Goal: Communication & Community: Answer question/provide support

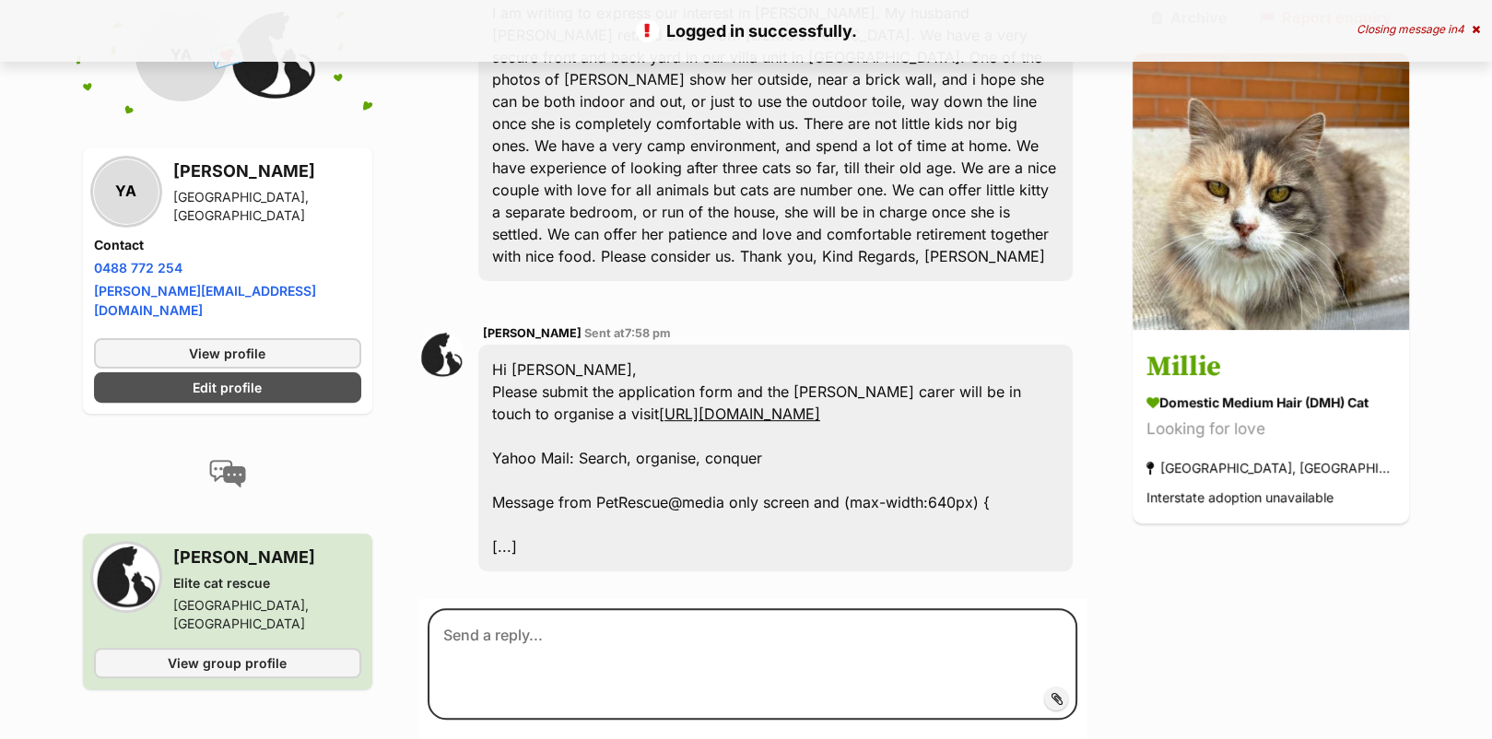
scroll to position [571, 0]
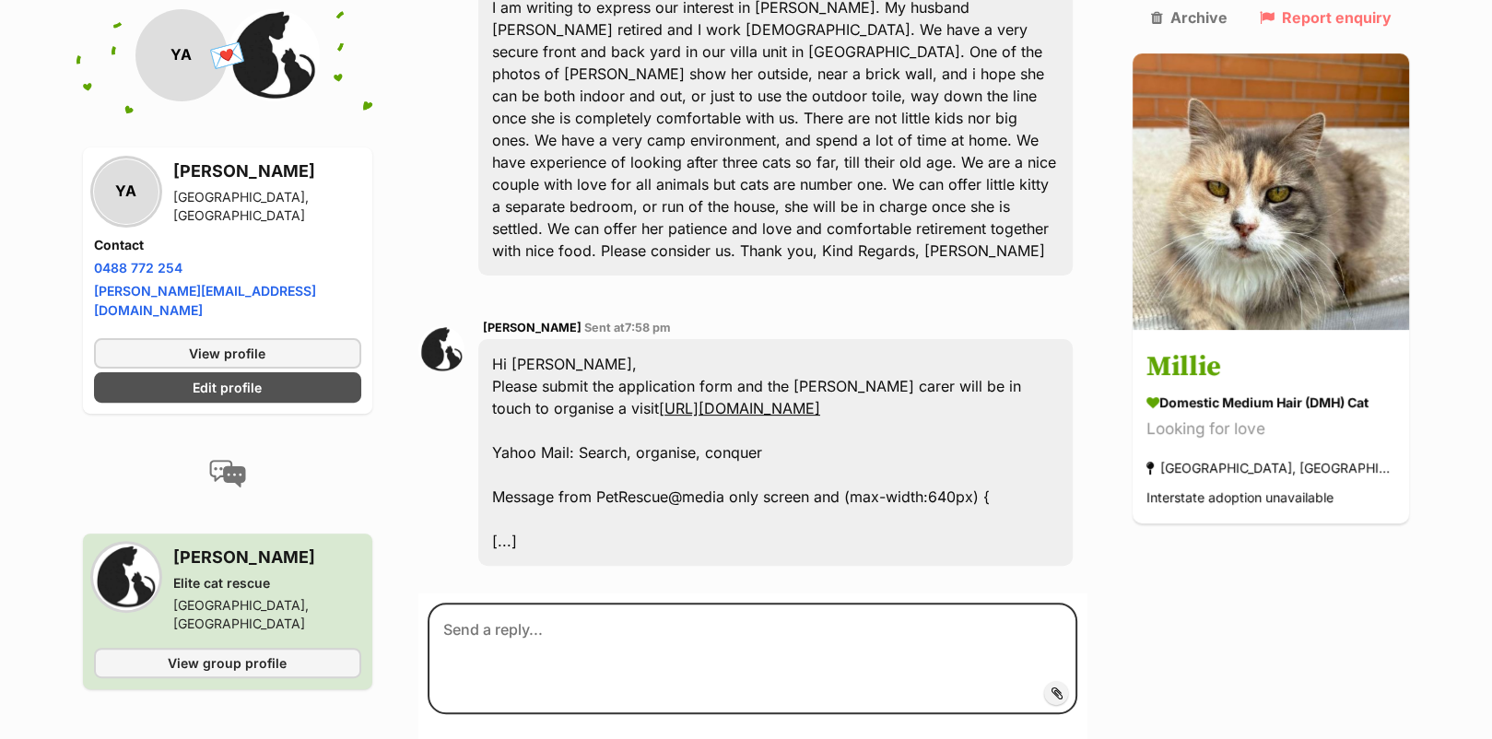
drag, startPoint x: 571, startPoint y: 256, endPoint x: 486, endPoint y: 253, distance: 85.7
click at [486, 317] on div "Roxy Ristevski Sent at 7:58 pm Hi Yelena, Please submit the application form an…" at bounding box center [775, 442] width 595 height 250
copy span "[PERSON_NAME]"
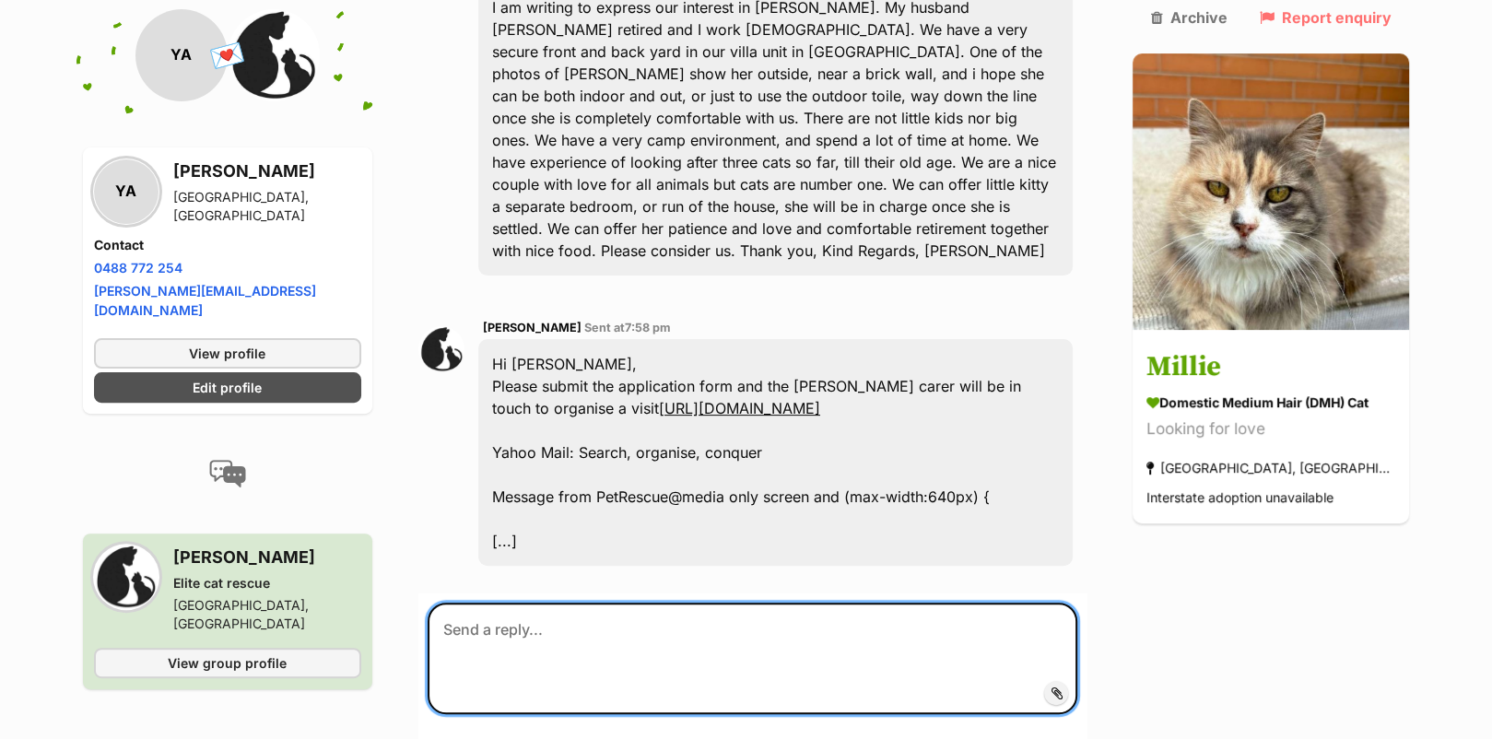
click at [461, 603] on textarea at bounding box center [752, 658] width 650 height 111
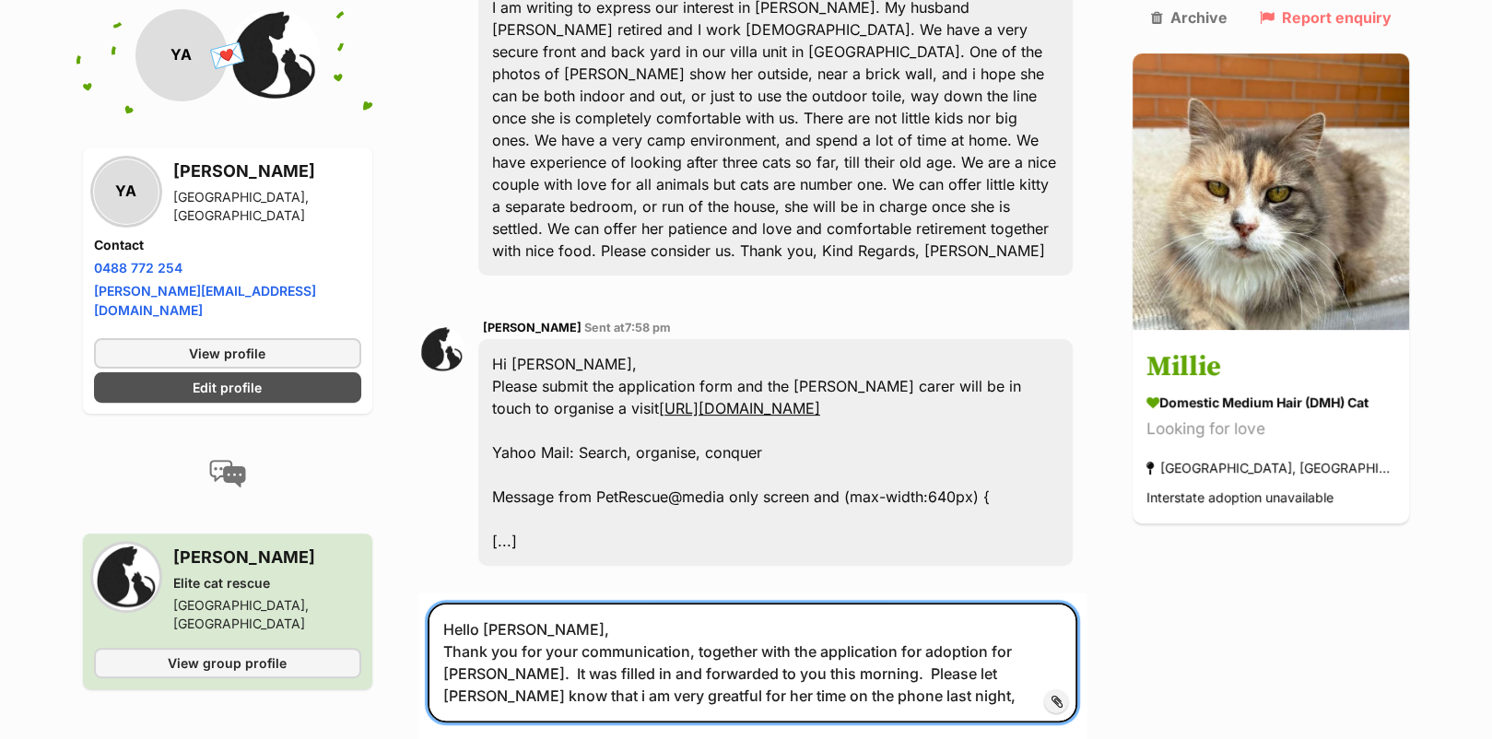
drag, startPoint x: 521, startPoint y: 626, endPoint x: 528, endPoint y: 618, distance: 10.5
click at [814, 620] on textarea "Hello Roxy, Thank you for your communication, together with the application for…" at bounding box center [752, 662] width 650 height 119
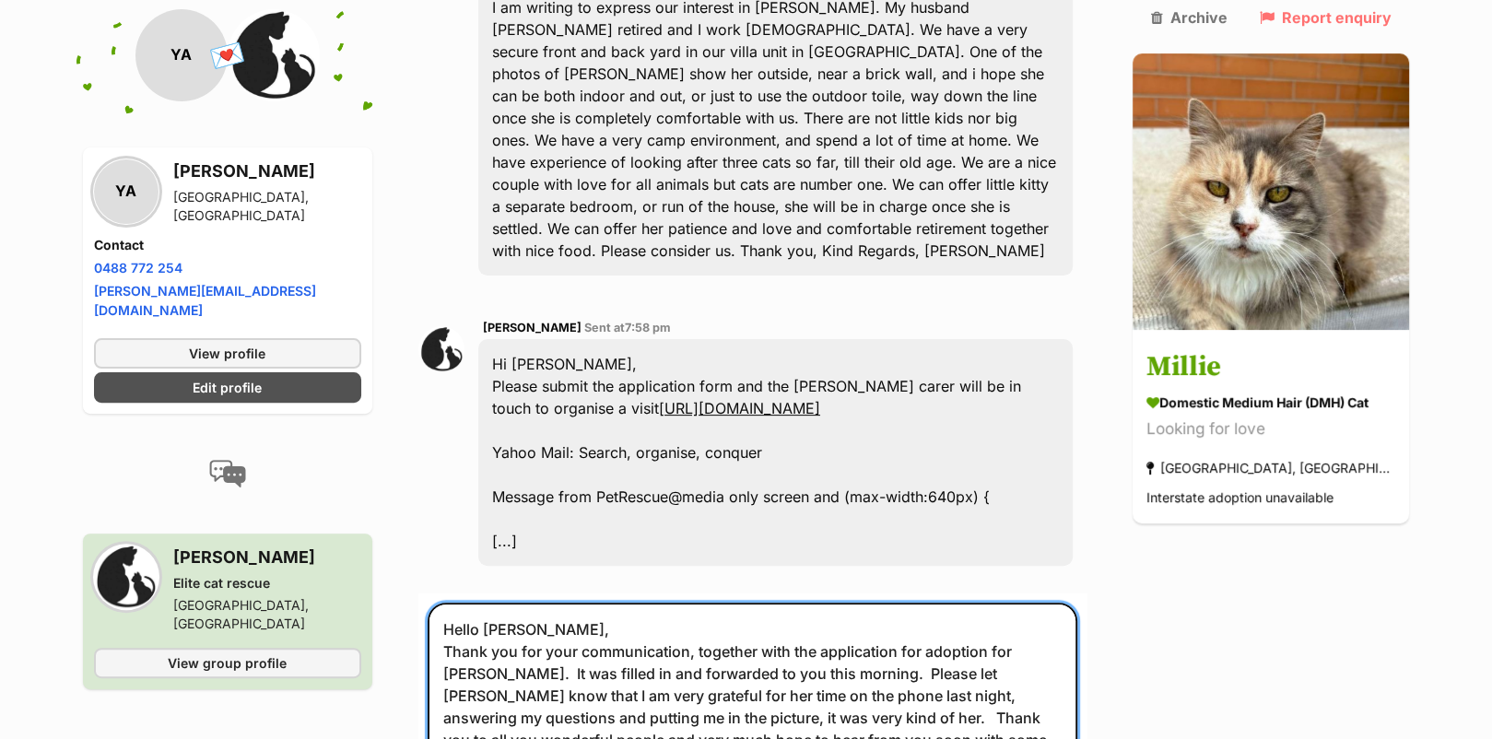
type textarea "Hello Roxy, Thank you for your communication, together with the application for…"
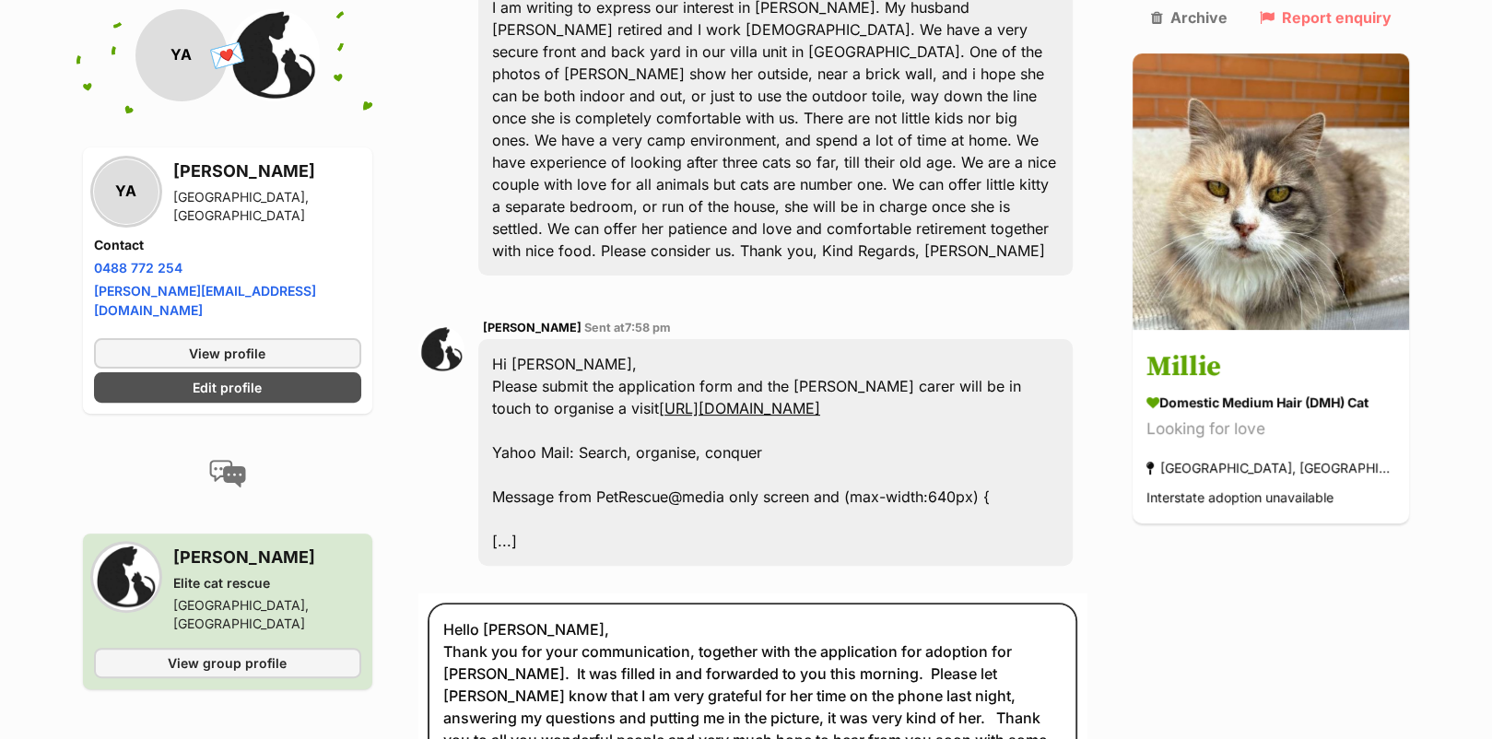
click at [0, 0] on input "Add attachment" at bounding box center [0, 0] width 0 height 0
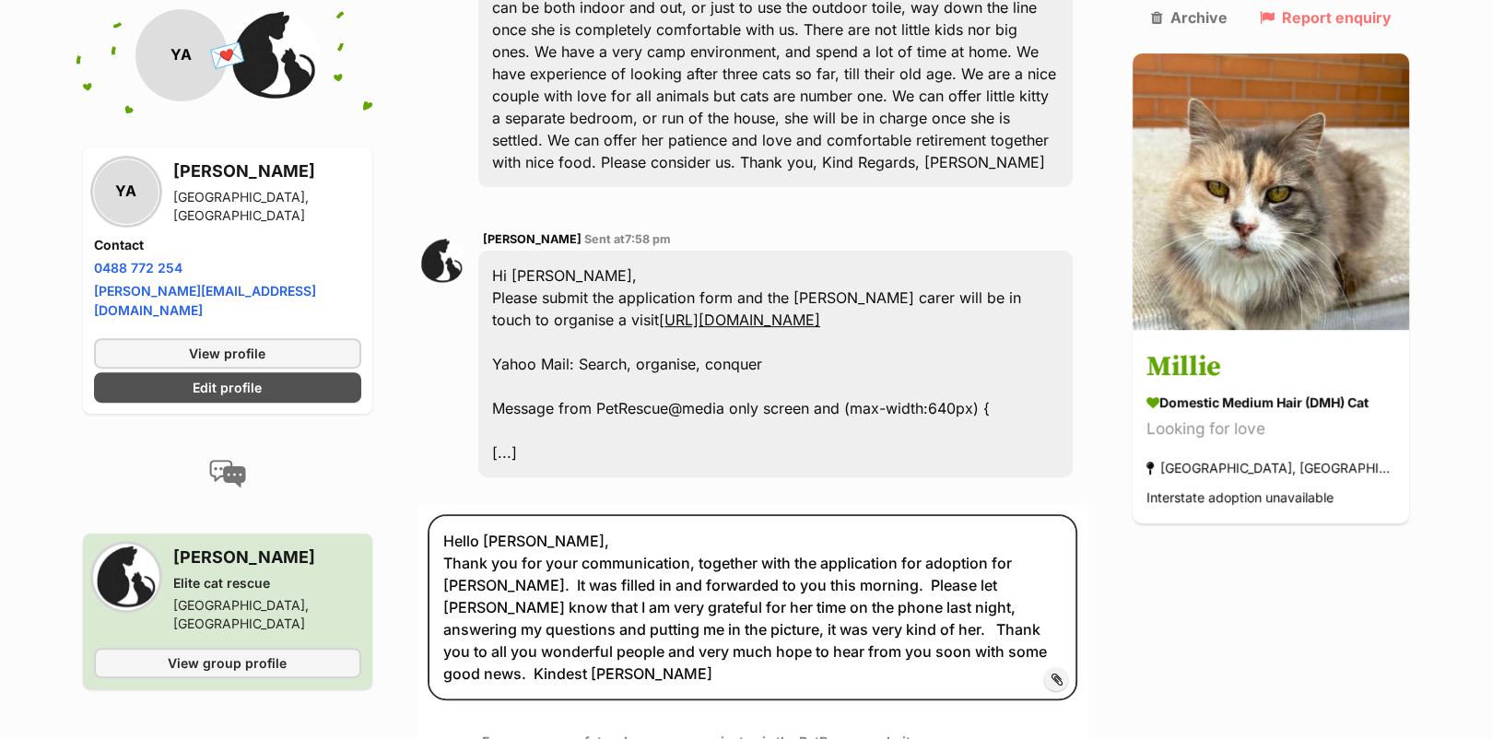
scroll to position [755, 0]
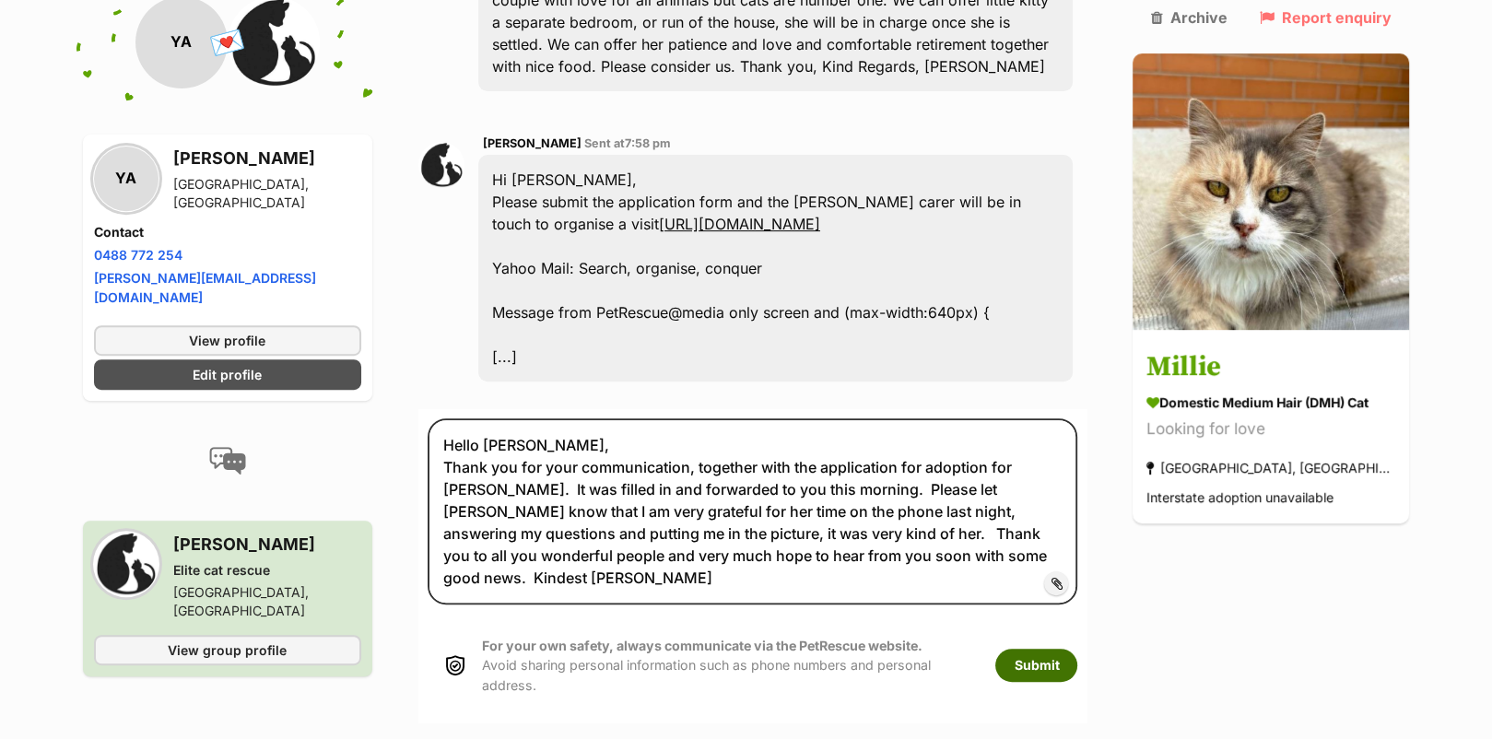
click at [1048, 649] on button "Submit" at bounding box center [1036, 665] width 82 height 33
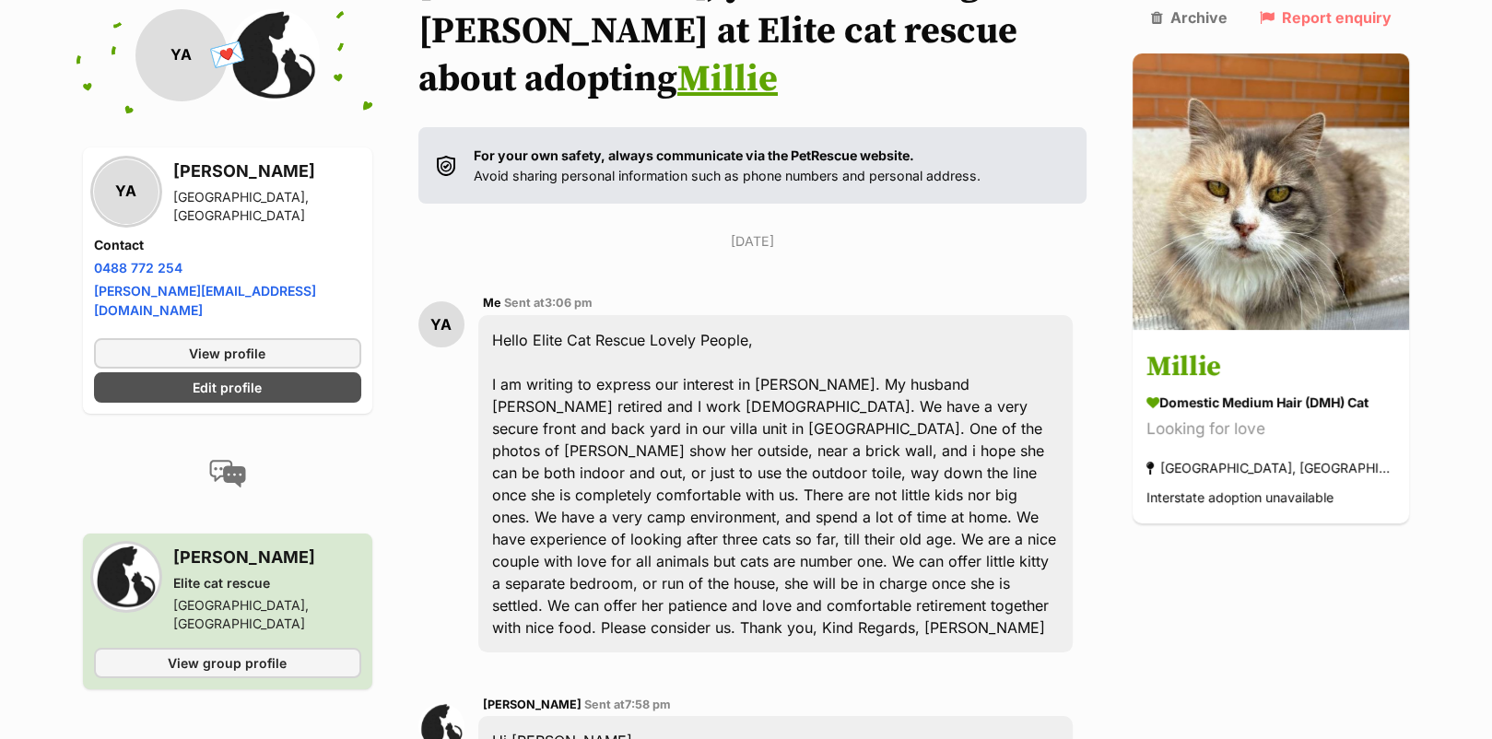
scroll to position [164, 0]
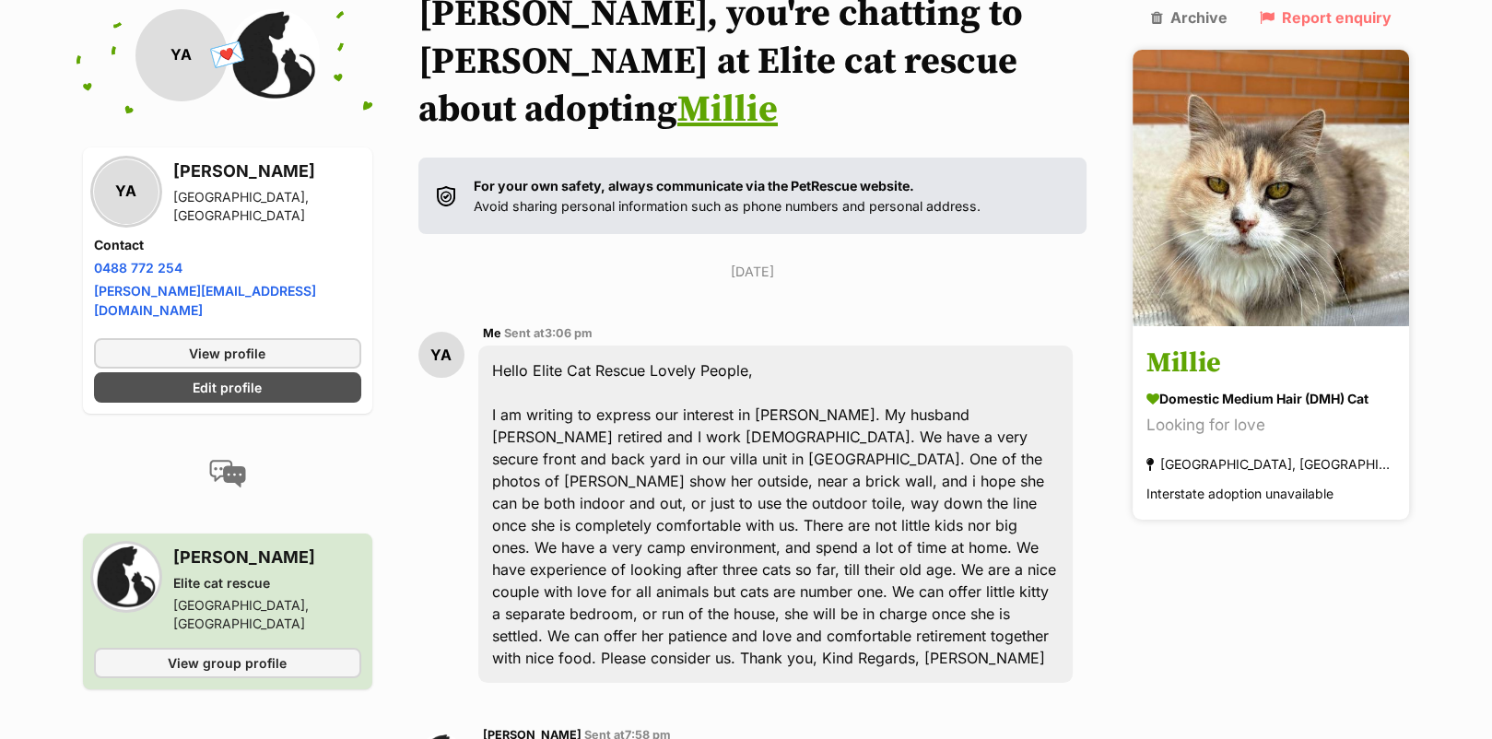
click at [1296, 171] on img at bounding box center [1270, 188] width 276 height 276
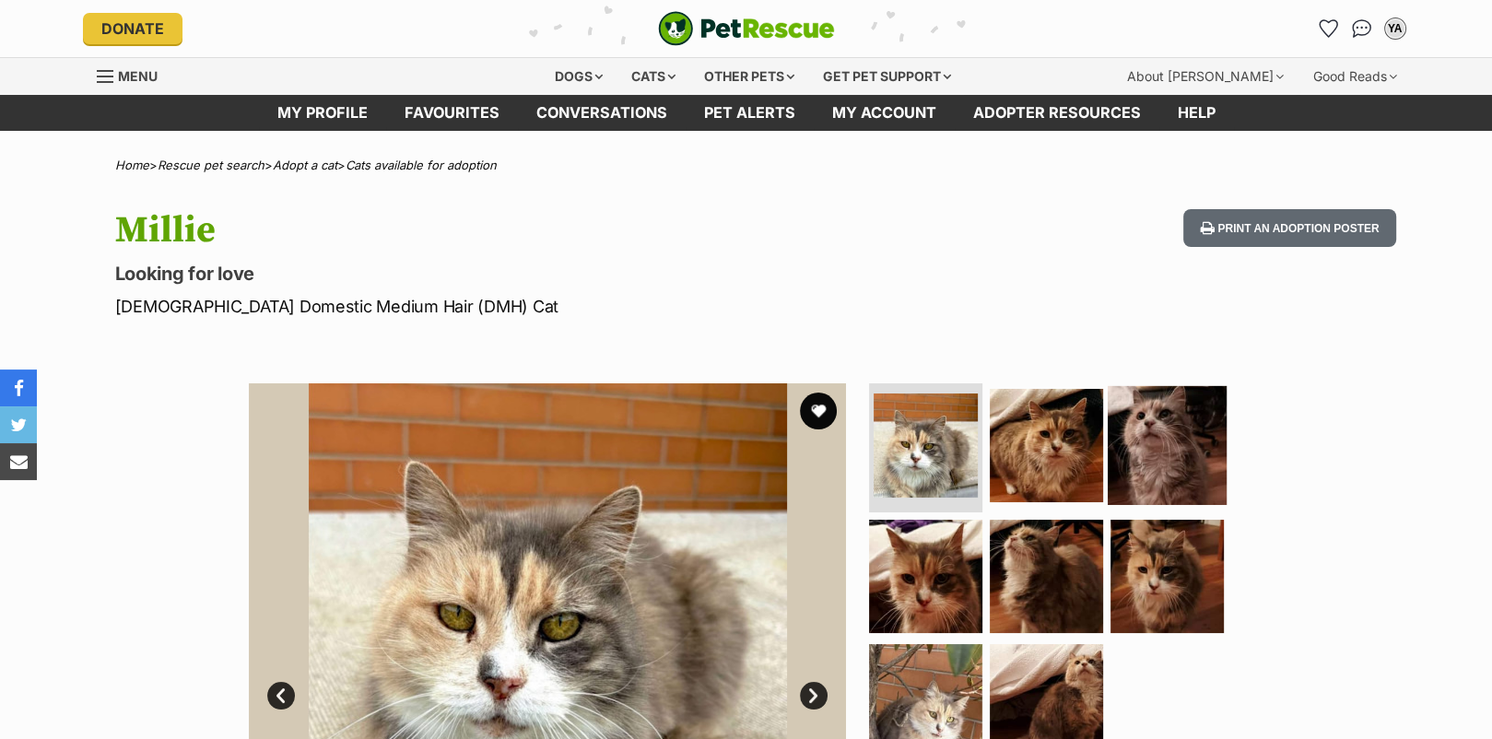
click at [1153, 439] on img at bounding box center [1166, 445] width 119 height 119
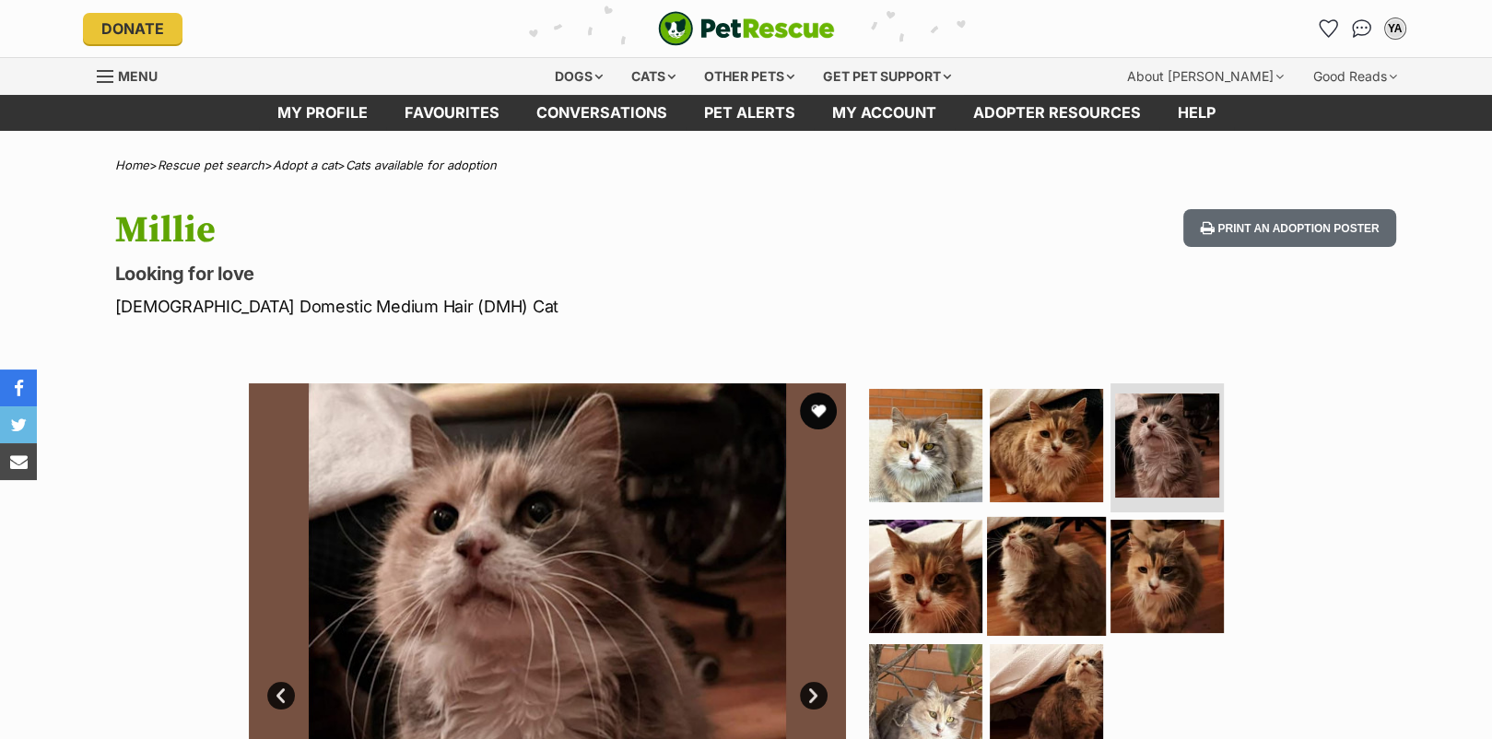
click at [1063, 569] on img at bounding box center [1046, 575] width 119 height 119
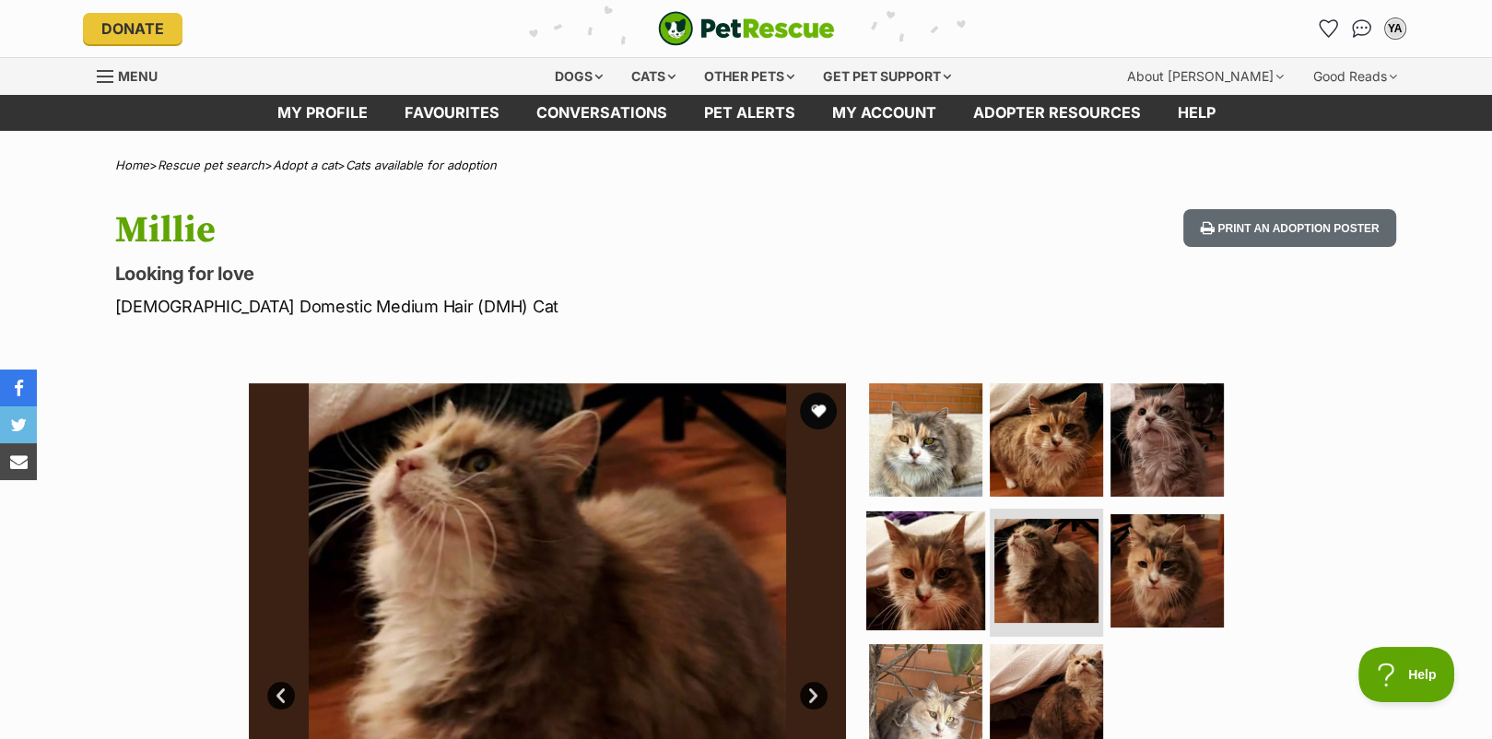
click at [919, 553] on img at bounding box center [925, 569] width 119 height 119
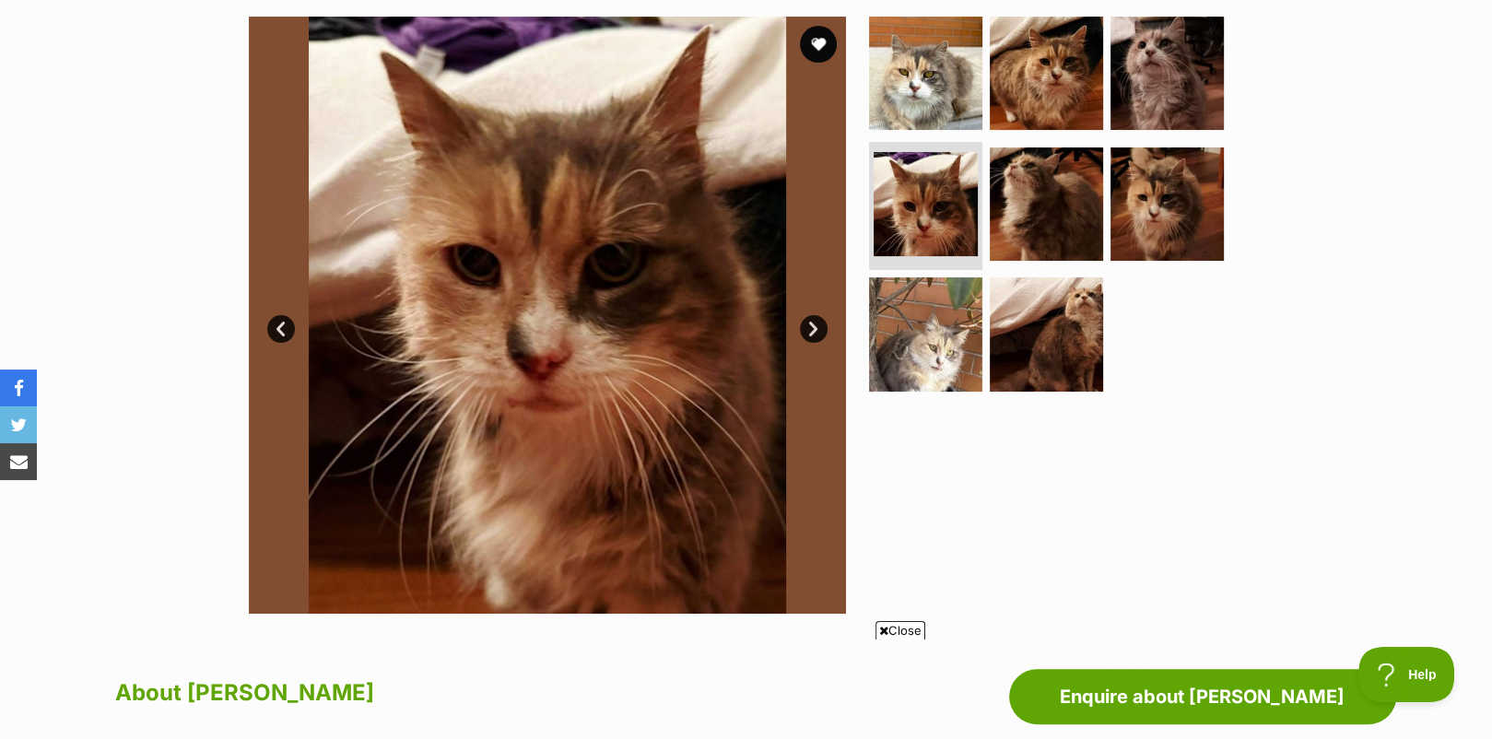
scroll to position [368, 0]
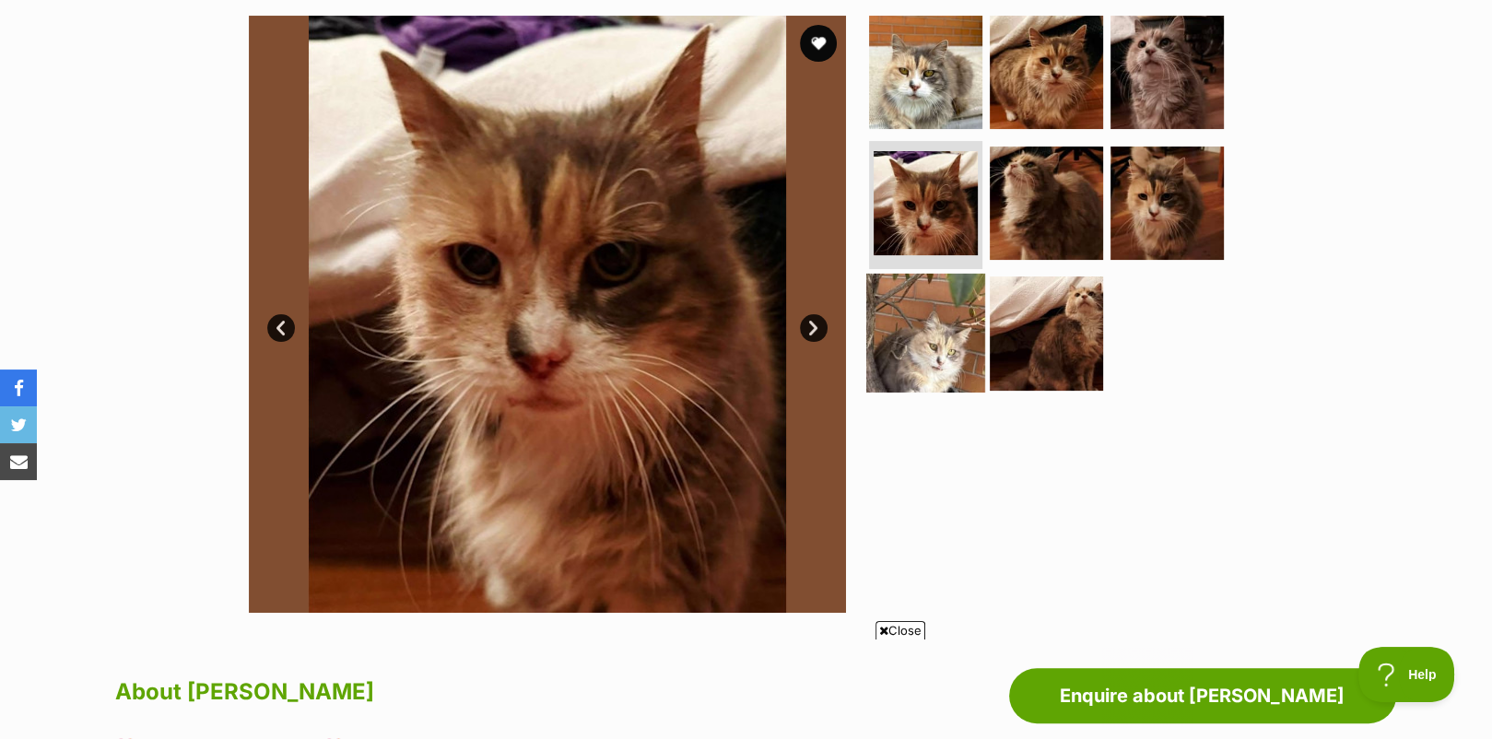
click at [916, 333] on img at bounding box center [925, 333] width 119 height 119
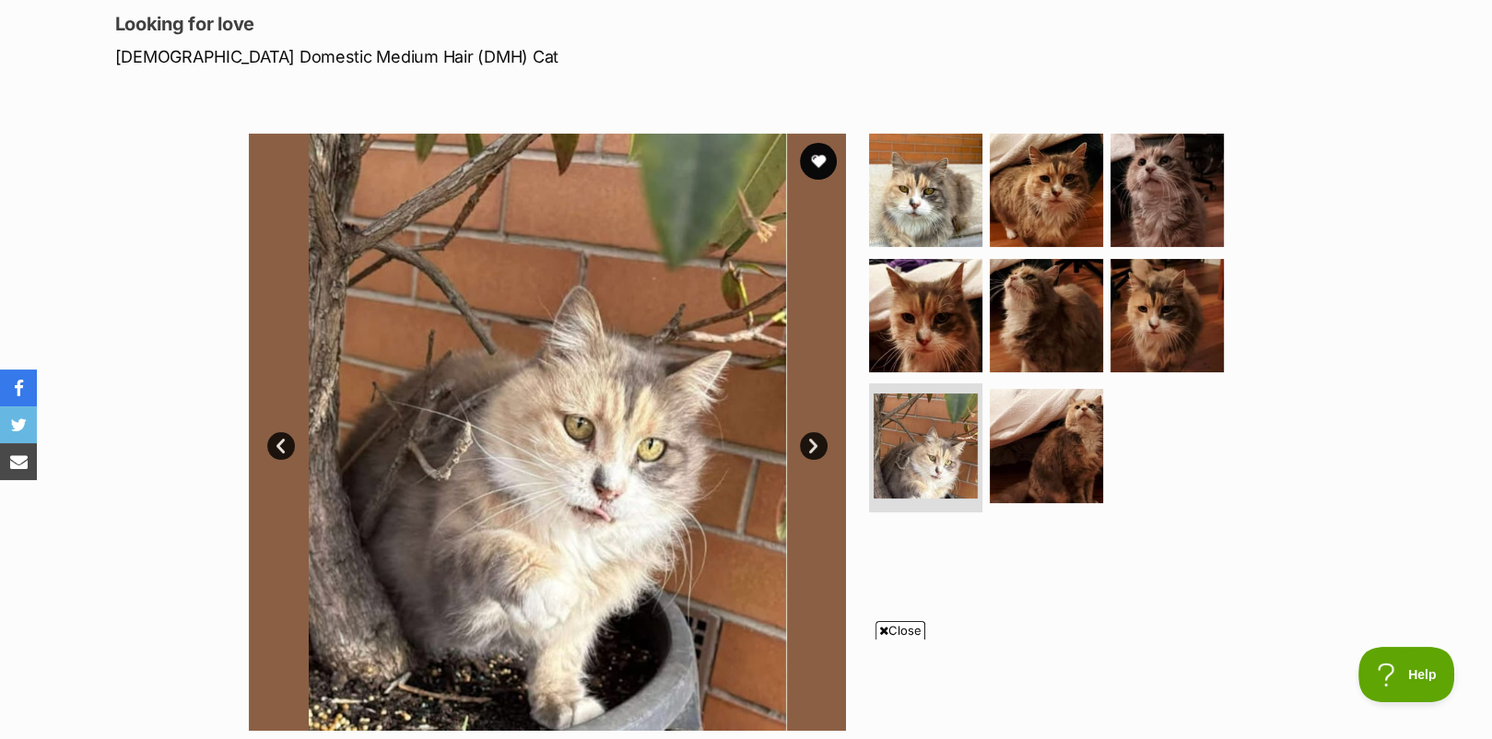
scroll to position [91, 0]
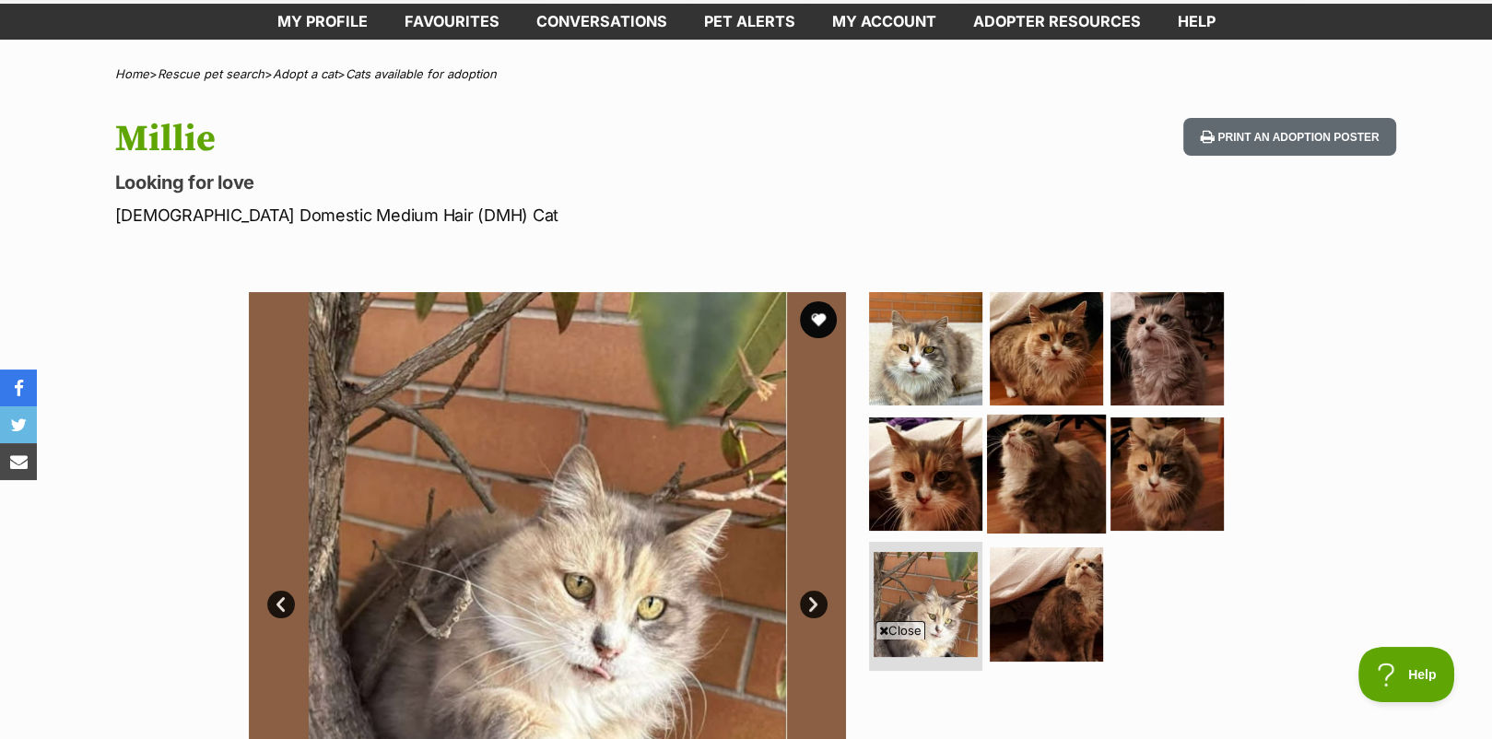
click at [1071, 462] on img at bounding box center [1046, 473] width 119 height 119
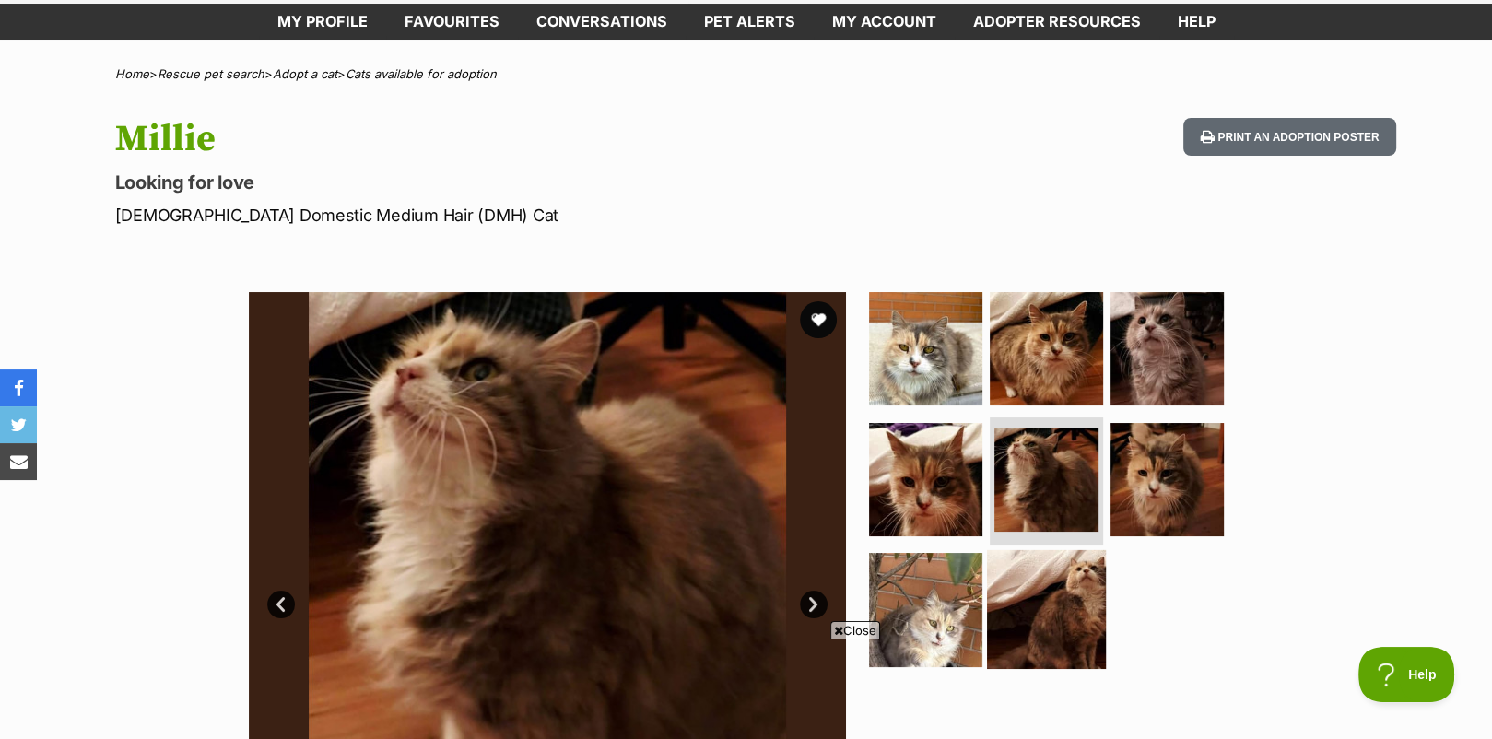
click at [1065, 572] on img at bounding box center [1046, 609] width 119 height 119
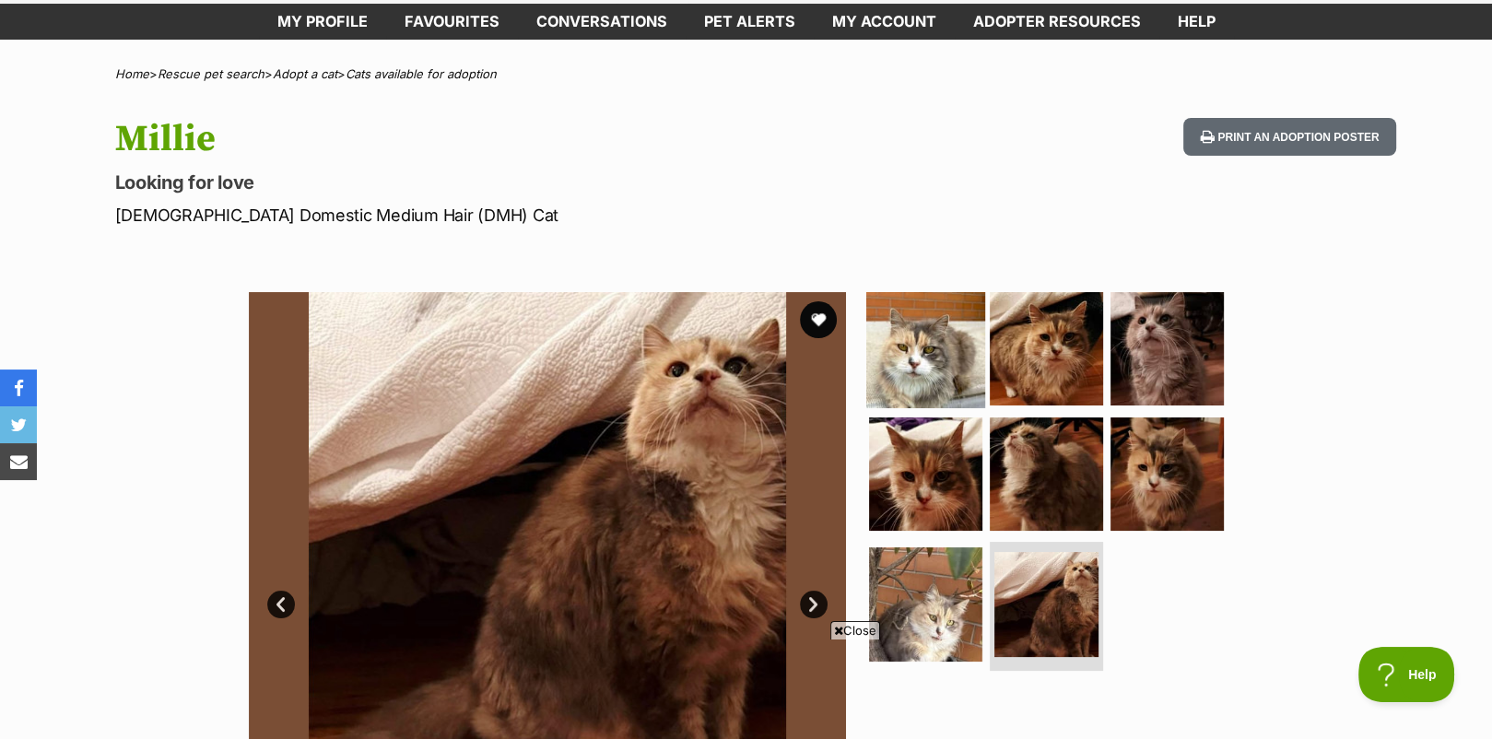
click at [955, 345] on img at bounding box center [925, 348] width 119 height 119
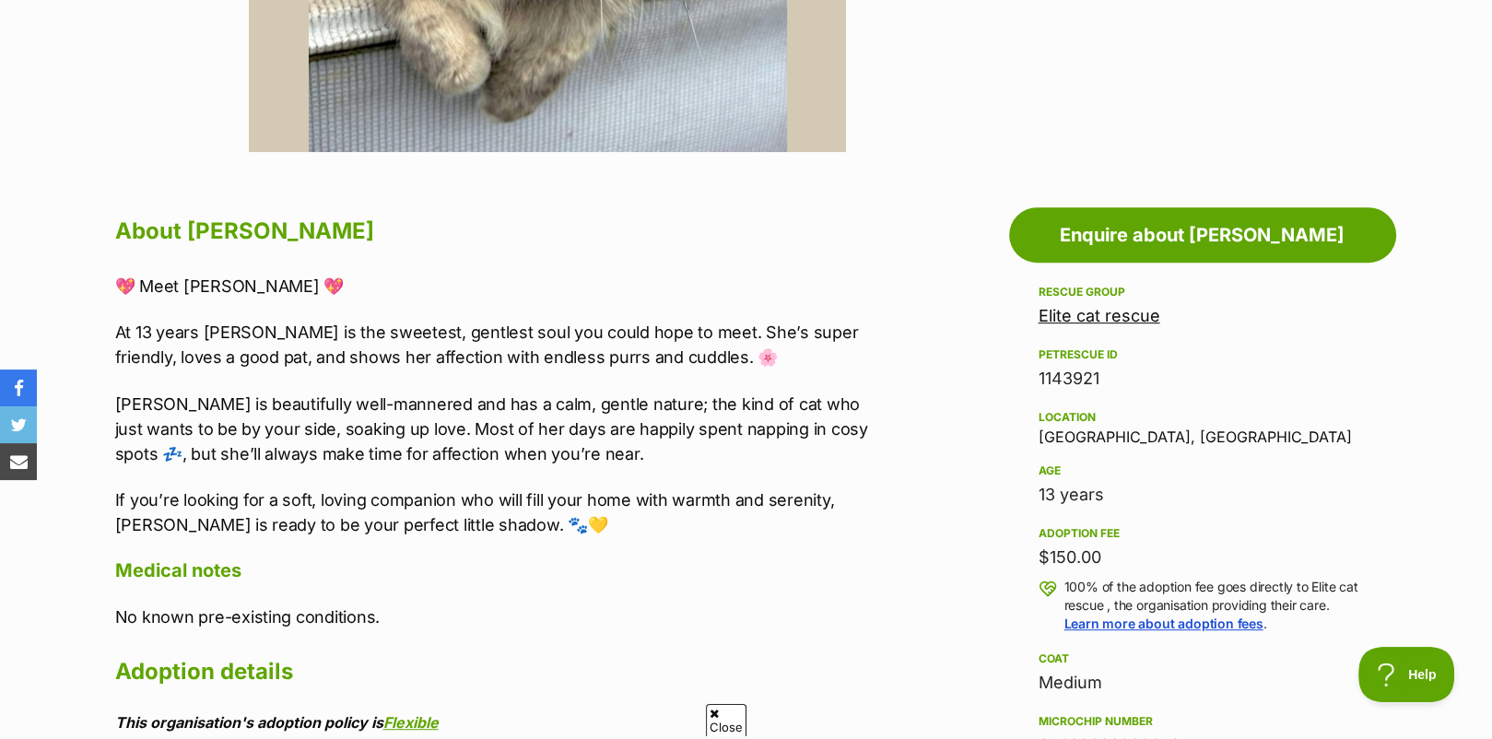
scroll to position [0, 0]
